Goal: Ask a question

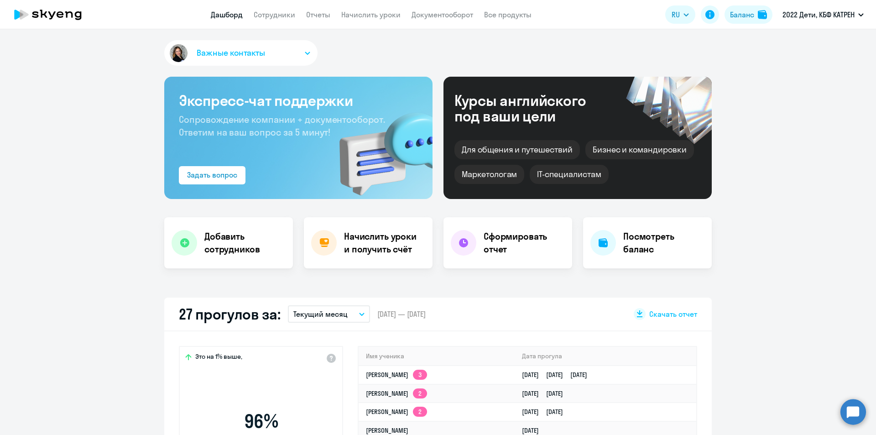
select select "30"
click at [856, 417] on circle at bounding box center [854, 412] width 26 height 26
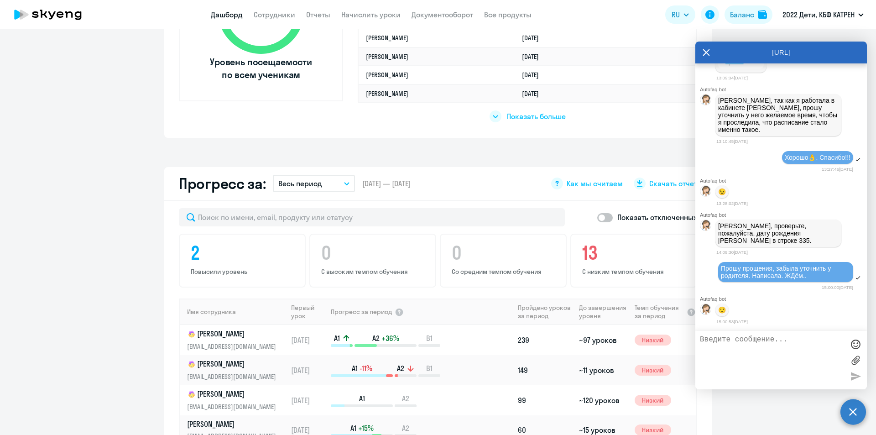
scroll to position [5584, 0]
click at [783, 346] on textarea at bounding box center [772, 359] width 144 height 49
type textarea "N"
paste textarea "[DATE]"
click at [727, 338] on textarea "[PERSON_NAME], [DATE]" at bounding box center [772, 359] width 144 height 49
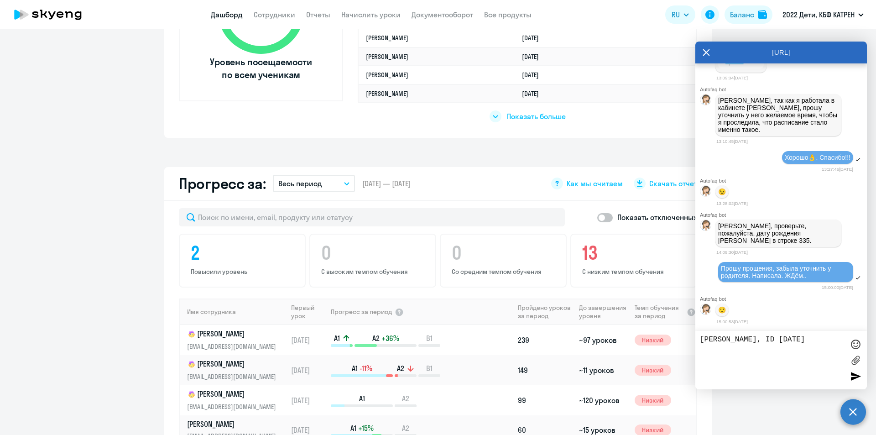
paste textarea "42370915"
click at [791, 350] on textarea "[PERSON_NAME], ID 42370915 [PERSON_NAME] [DATE]" at bounding box center [772, 359] width 144 height 49
type textarea "[PERSON_NAME], ID 42370915 [PERSON_NAME] [DATE]"
click at [859, 379] on div at bounding box center [856, 376] width 14 height 14
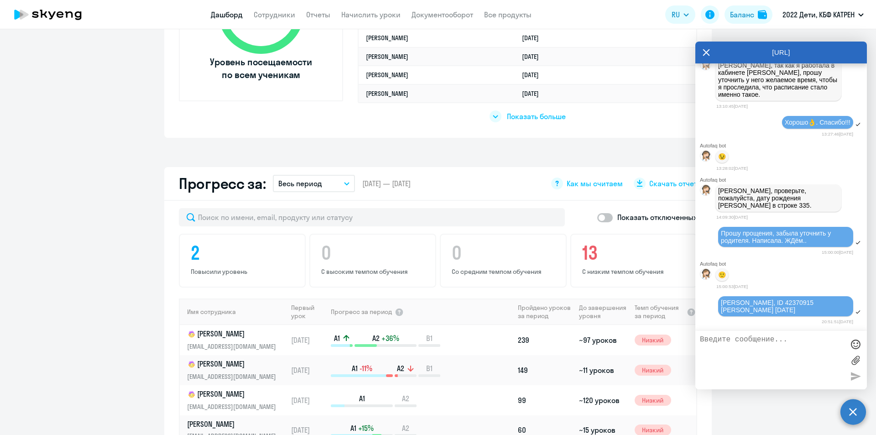
scroll to position [5620, 0]
